Goal: Check status: Check status

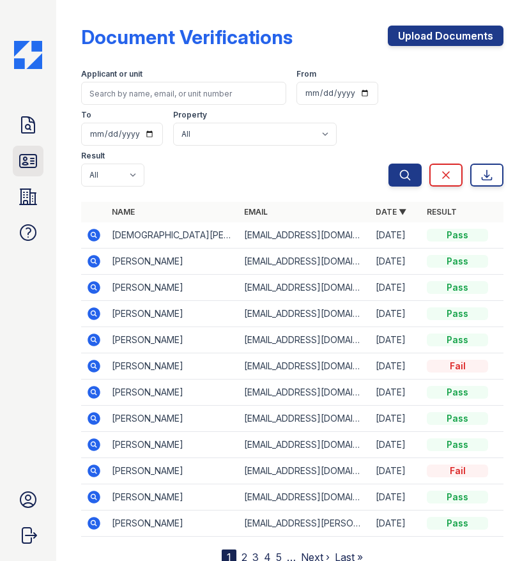
click at [37, 162] on icon at bounding box center [28, 161] width 20 height 20
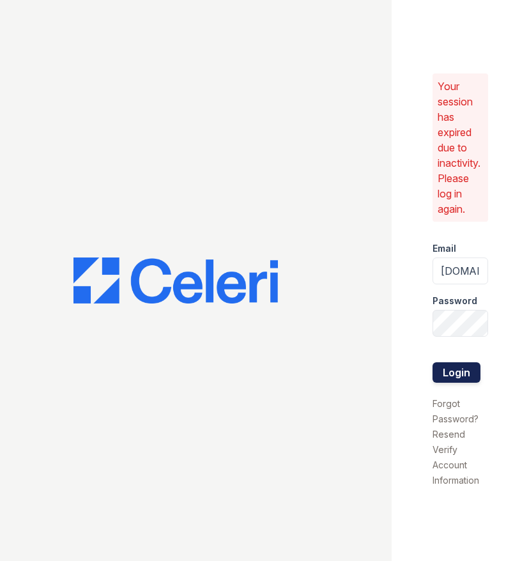
click at [469, 375] on button "Login" at bounding box center [457, 372] width 48 height 20
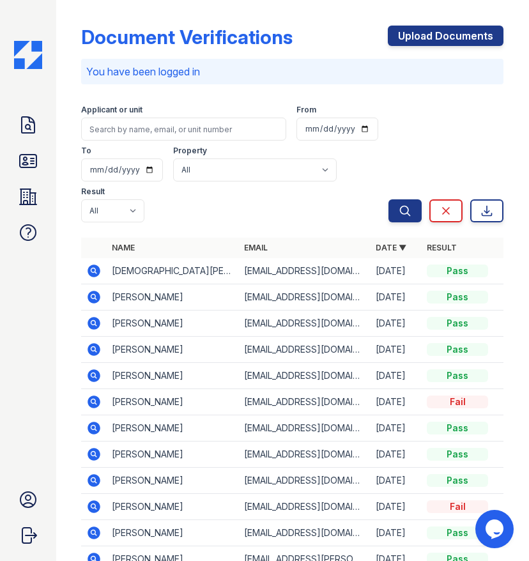
click at [95, 270] on icon at bounding box center [93, 269] width 3 height 3
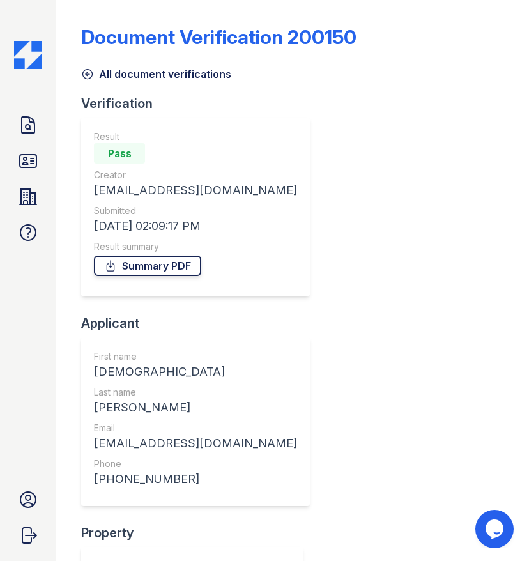
click at [157, 268] on link "Summary PDF" at bounding box center [147, 266] width 107 height 20
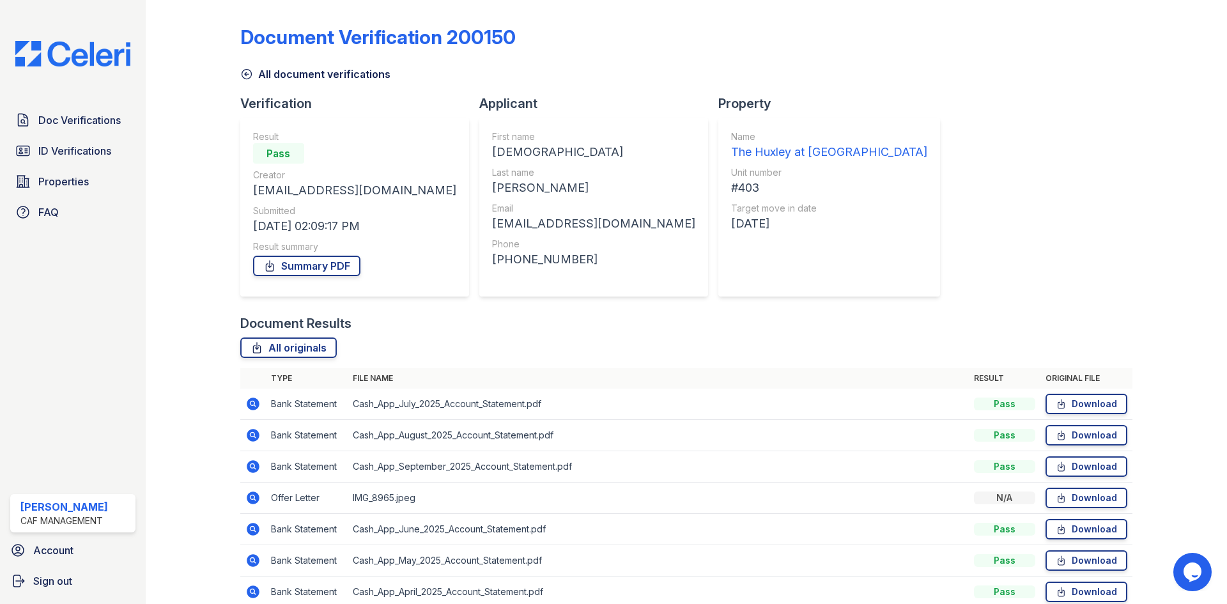
click at [259, 497] on icon at bounding box center [252, 497] width 15 height 15
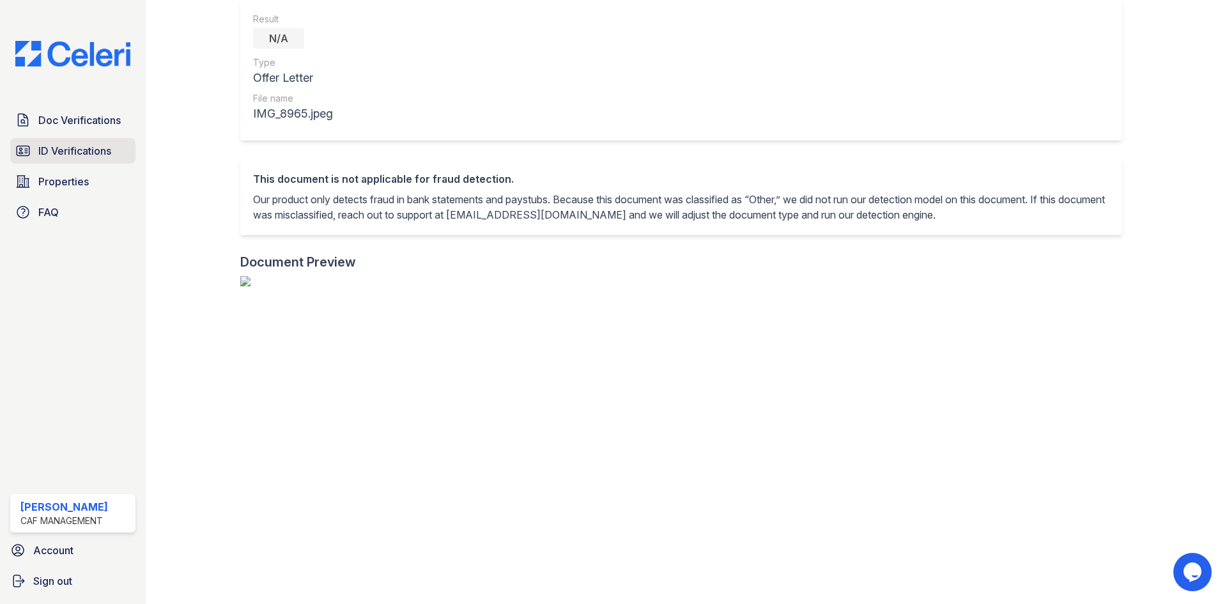
click at [74, 151] on span "ID Verifications" at bounding box center [74, 150] width 73 height 15
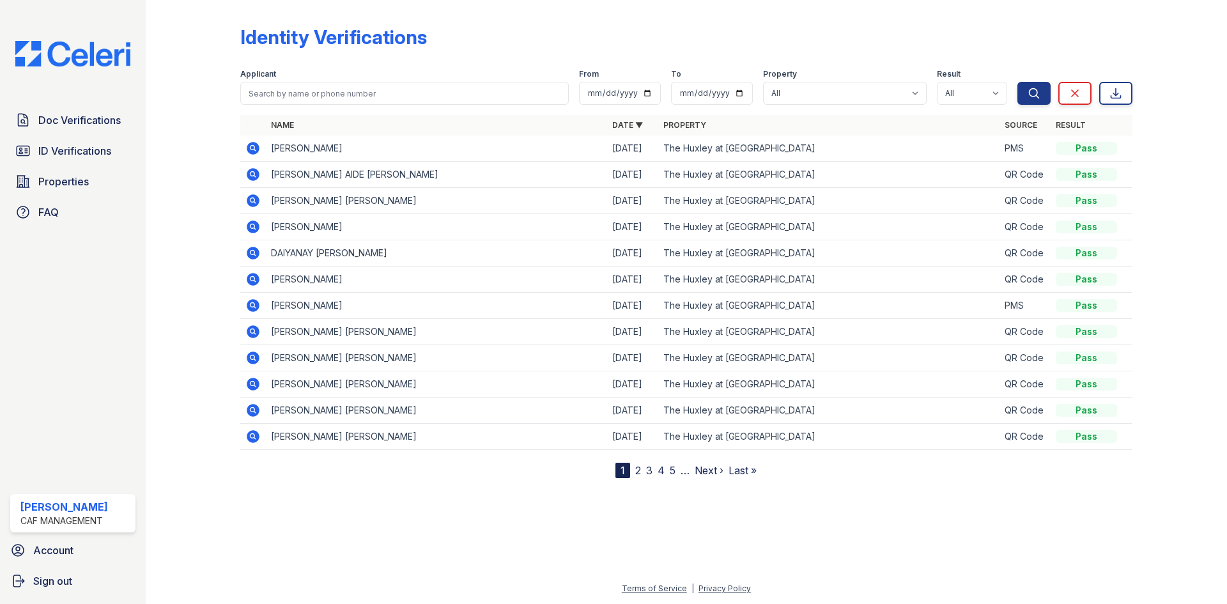
click at [256, 254] on icon at bounding box center [253, 253] width 13 height 13
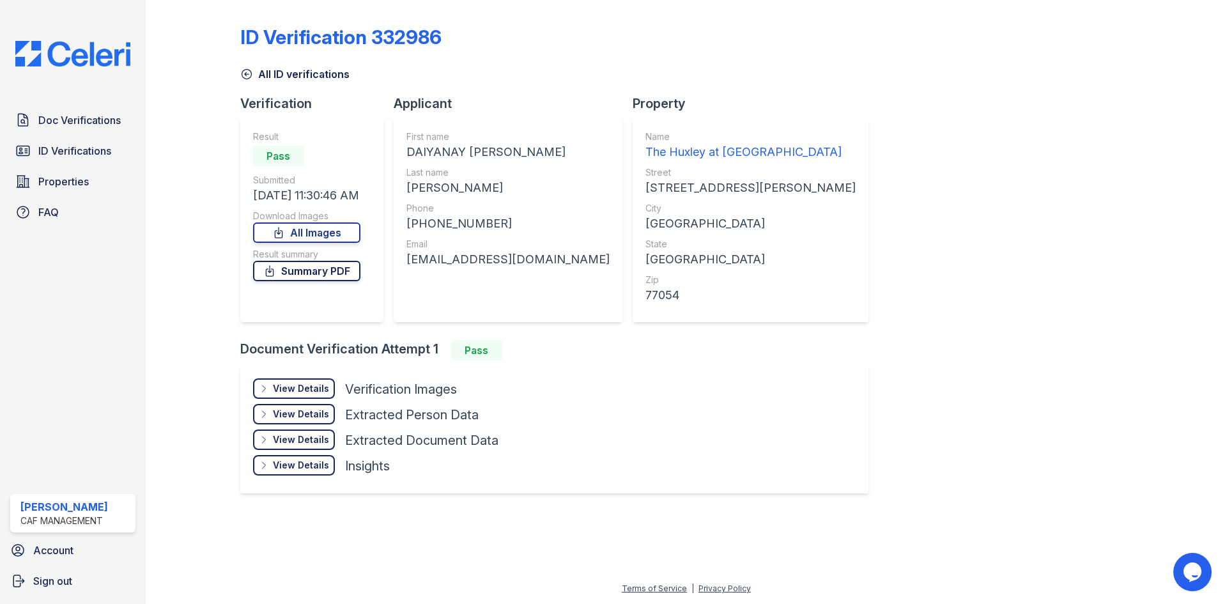
click at [323, 268] on link "Summary PDF" at bounding box center [306, 271] width 107 height 20
click at [306, 384] on div "View Details" at bounding box center [301, 388] width 56 height 13
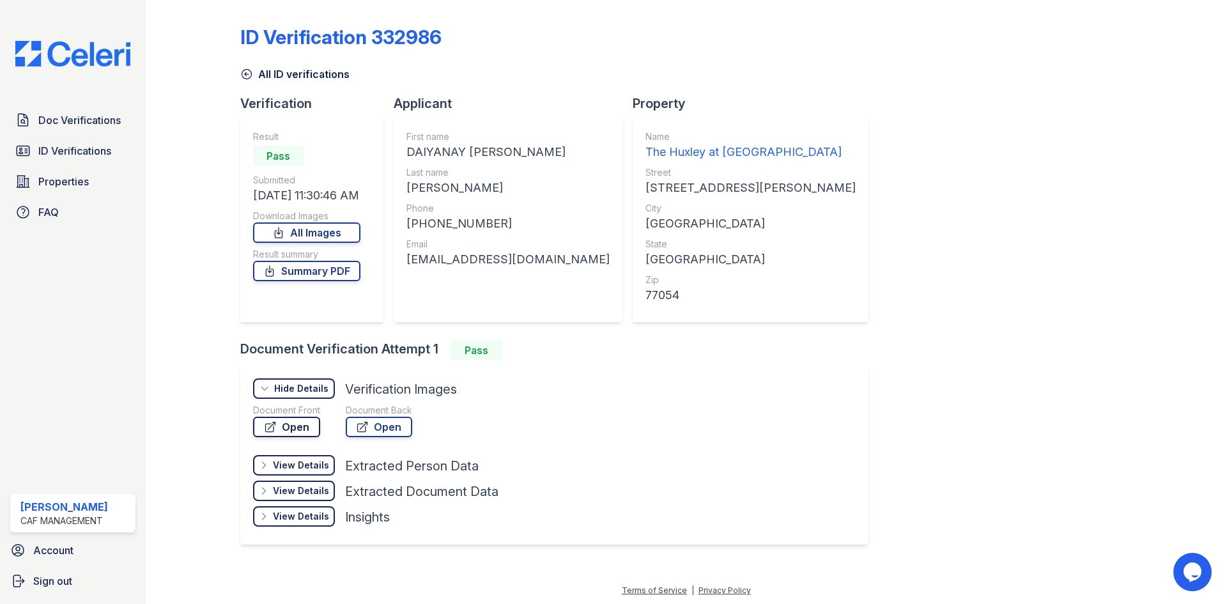
click at [293, 429] on link "Open" at bounding box center [286, 427] width 67 height 20
